Goal: Task Accomplishment & Management: Use online tool/utility

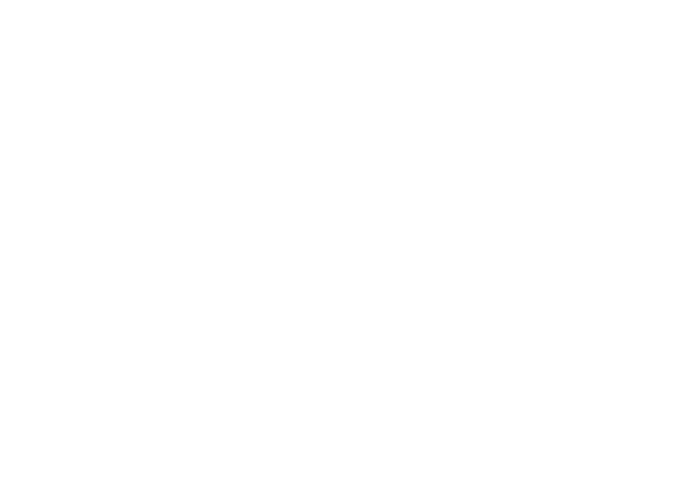
select select "Song"
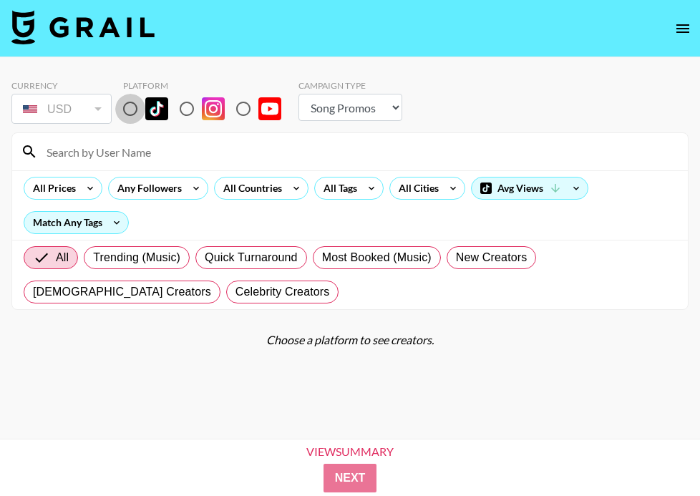
click at [125, 111] on input "radio" at bounding box center [130, 109] width 30 height 30
radio input "true"
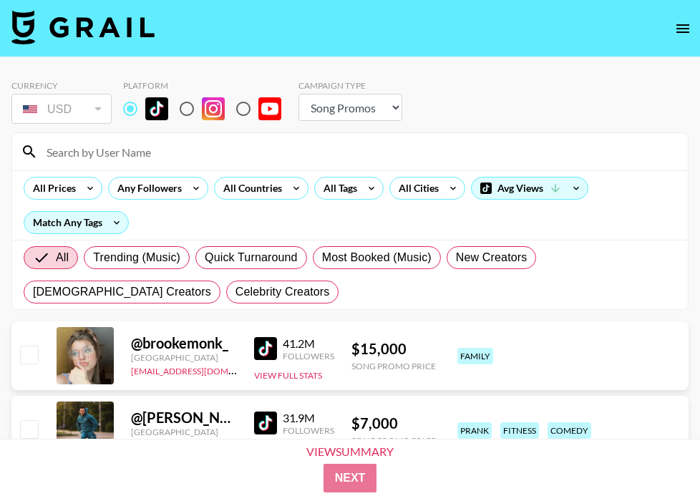
click at [145, 158] on input at bounding box center [358, 151] width 641 height 23
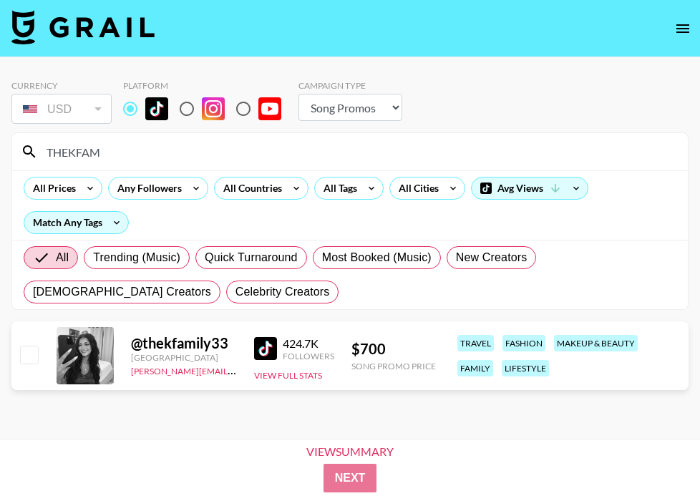
drag, startPoint x: 124, startPoint y: 161, endPoint x: 0, endPoint y: 161, distance: 124.5
click at [0, 161] on div "Currency USD USD ​ Platform Campaign Type Choose Type... Song Promos Brand Prom…" at bounding box center [350, 270] width 700 height 427
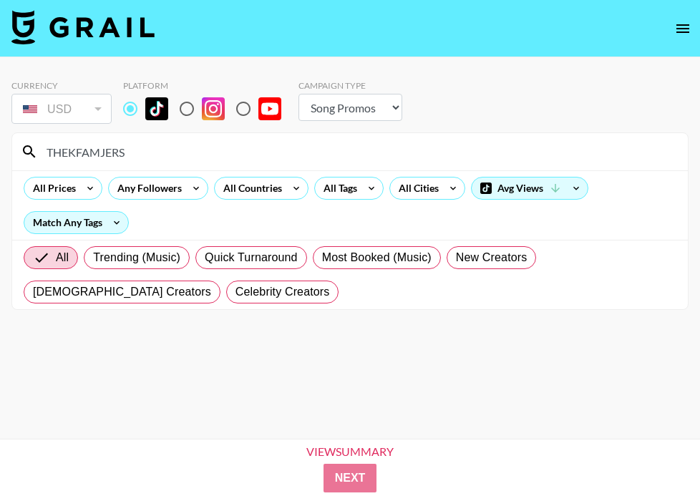
drag, startPoint x: 148, startPoint y: 148, endPoint x: 0, endPoint y: 114, distance: 151.9
click at [0, 114] on div "Currency USD USD ​ Platform Campaign Type Choose Type... Song Promos Brand Prom…" at bounding box center [350, 270] width 700 height 427
type input "H"
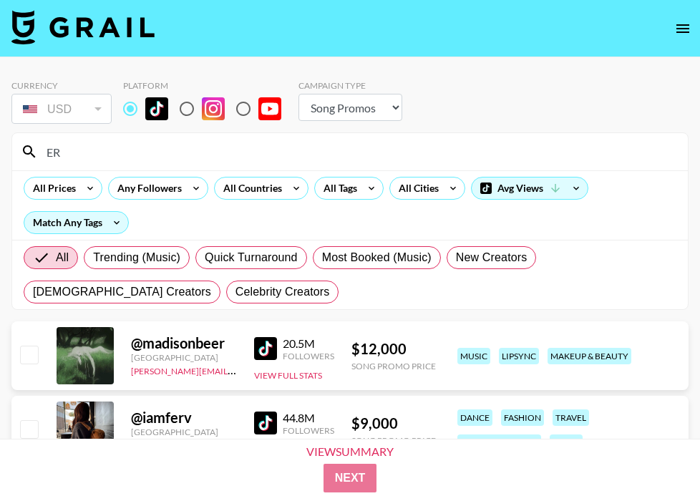
type input "E"
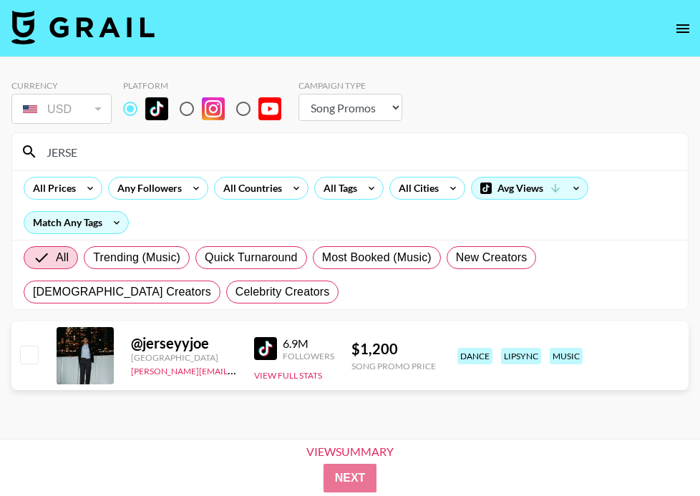
scroll to position [46, 0]
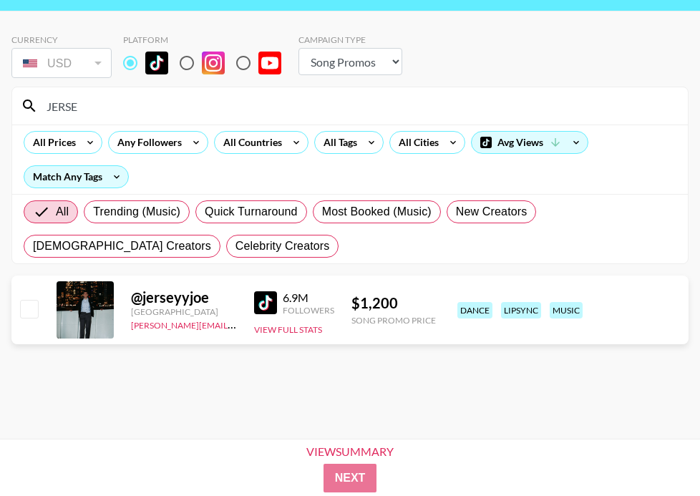
type input "JERSE"
click at [272, 304] on img at bounding box center [265, 302] width 23 height 23
